Goal: Information Seeking & Learning: Learn about a topic

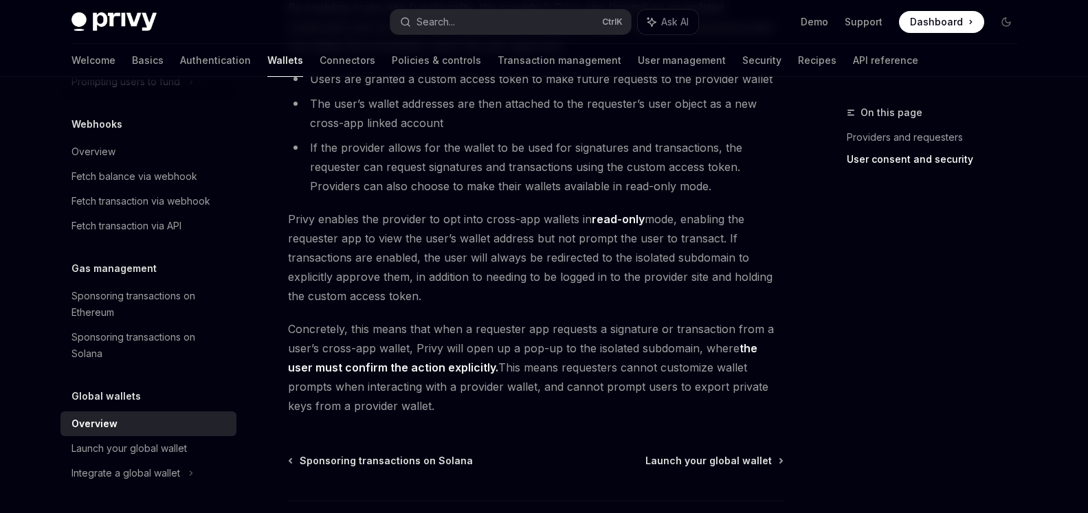
scroll to position [1228, 0]
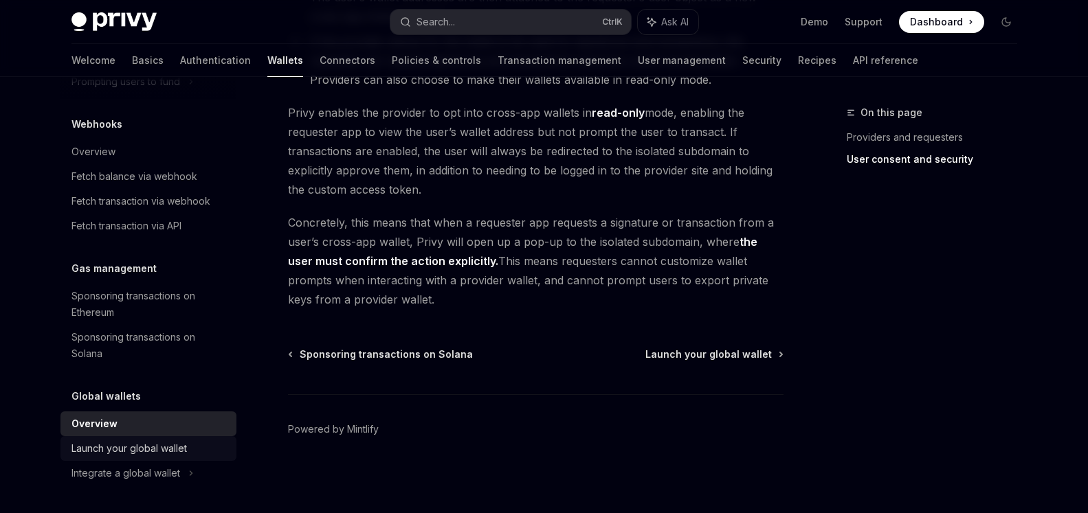
click at [88, 454] on div "Launch your global wallet" at bounding box center [128, 449] width 115 height 16
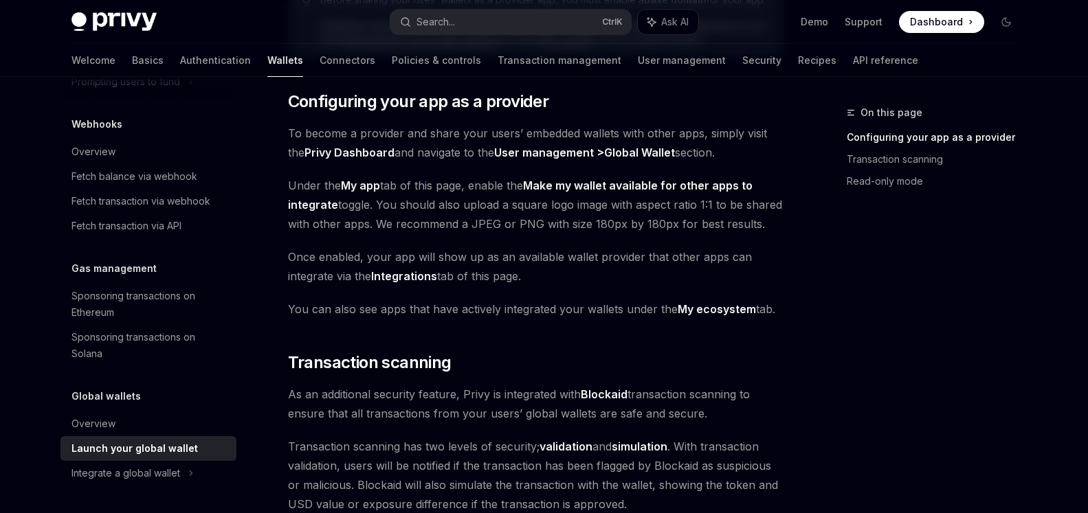
scroll to position [280, 0]
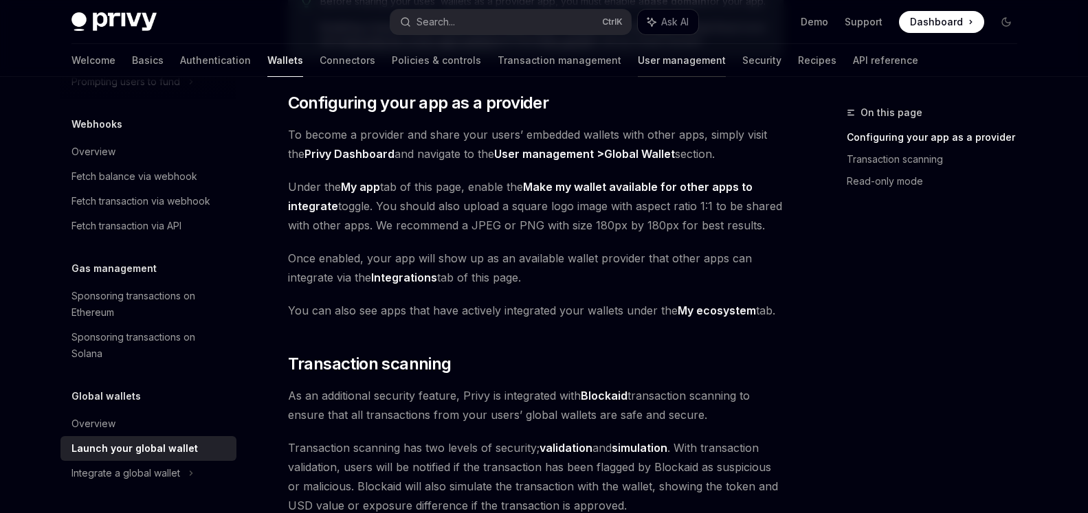
click at [638, 63] on link "User management" at bounding box center [682, 60] width 88 height 33
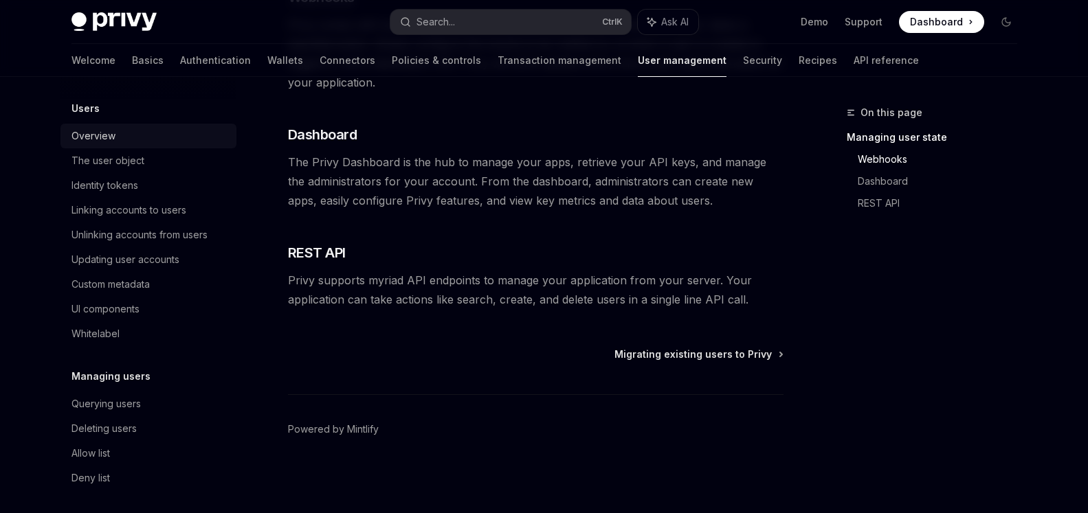
scroll to position [281, 0]
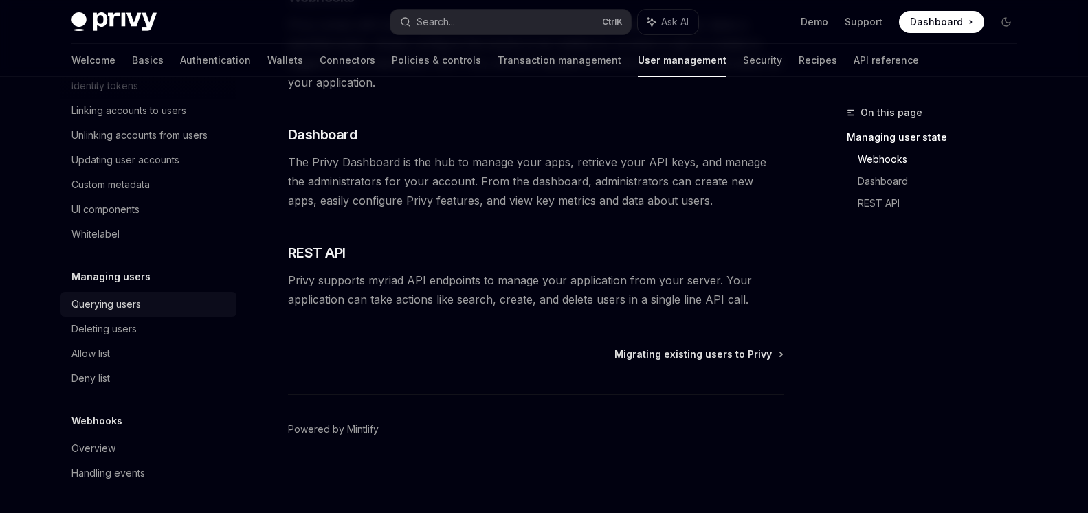
click at [151, 305] on div "Querying users" at bounding box center [149, 304] width 157 height 16
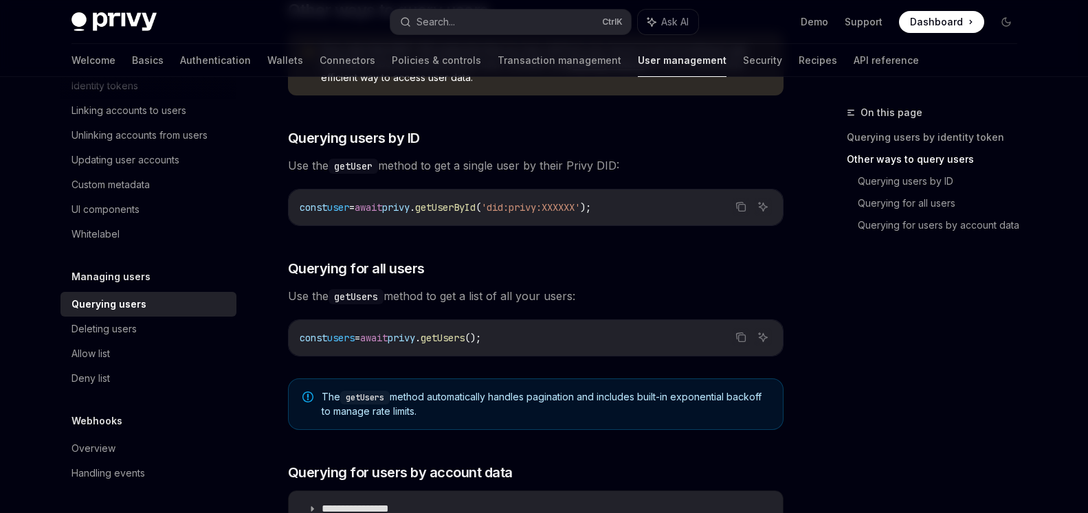
scroll to position [491, 0]
click at [166, 332] on div "Deleting users" at bounding box center [149, 329] width 157 height 16
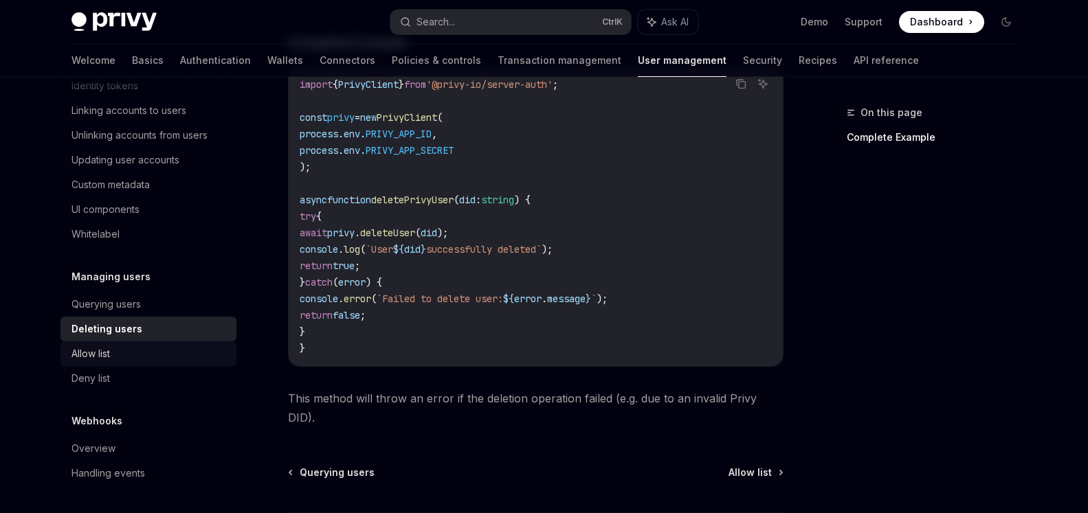
scroll to position [561, 0]
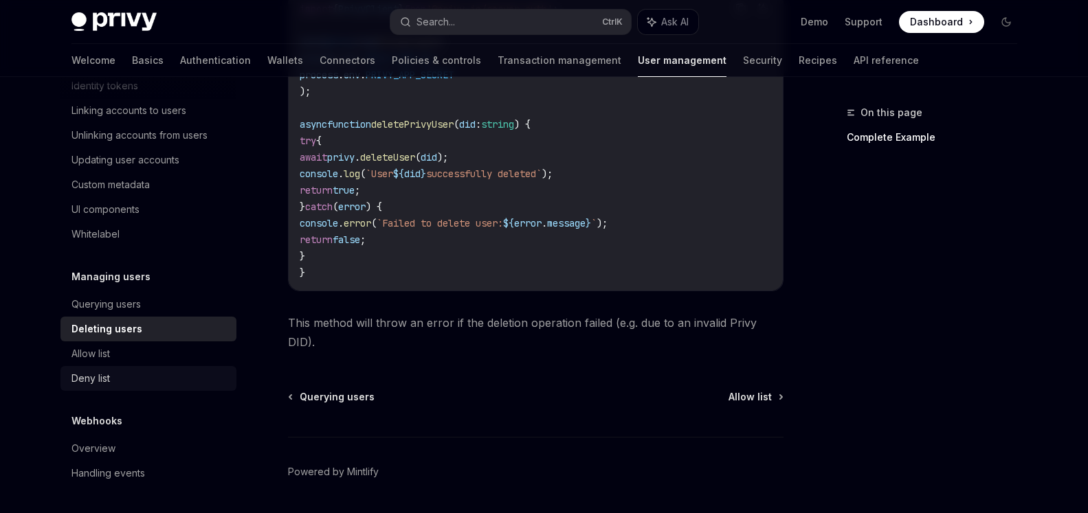
click at [124, 386] on div "Deny list" at bounding box center [149, 379] width 157 height 16
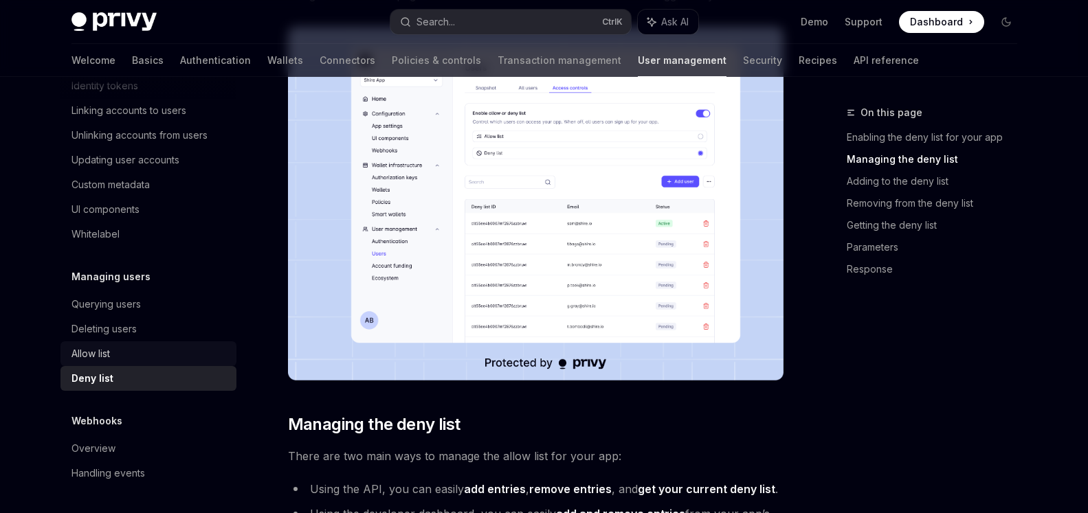
scroll to position [491, 0]
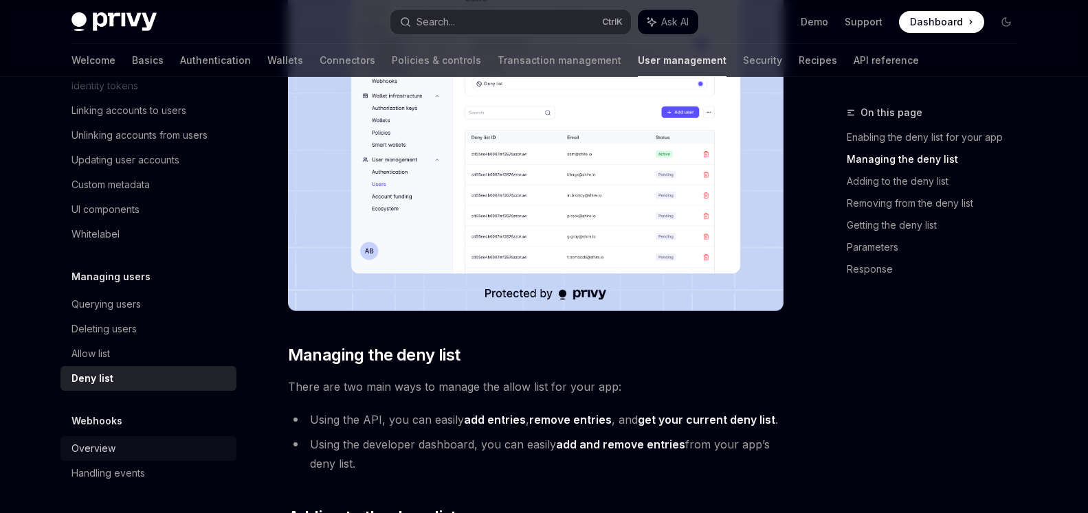
click at [102, 444] on div "Overview" at bounding box center [93, 449] width 44 height 16
type textarea "*"
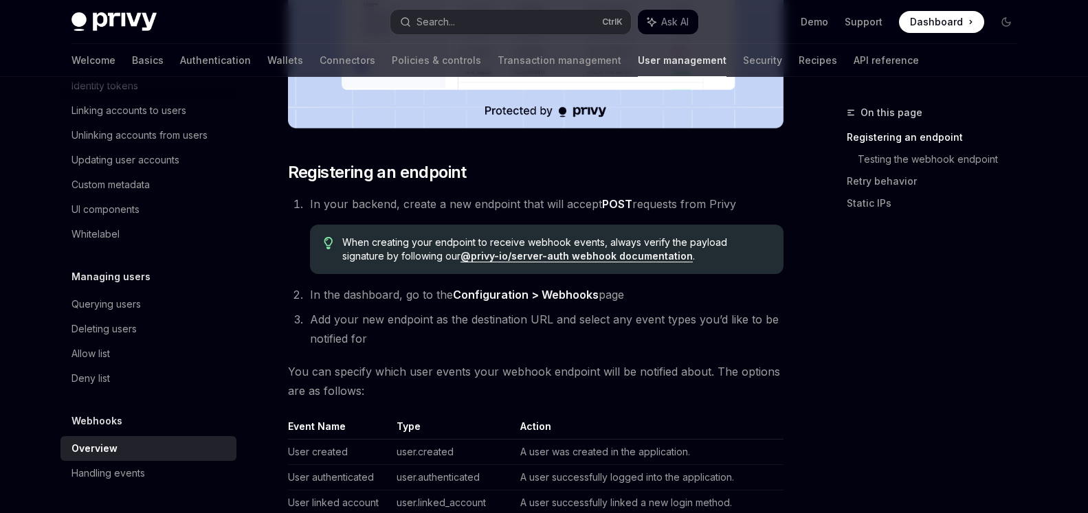
scroll to position [631, 0]
